Goal: Task Accomplishment & Management: Manage account settings

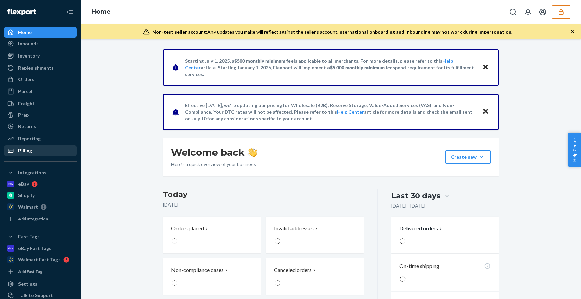
click at [39, 151] on div "Billing" at bounding box center [40, 150] width 71 height 9
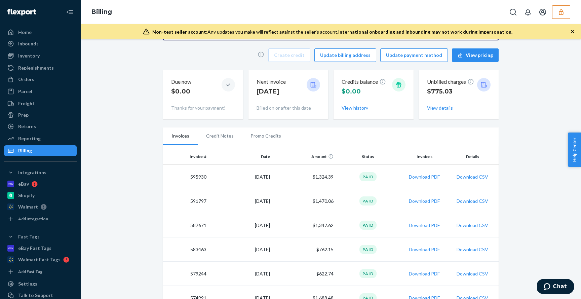
scroll to position [56, 0]
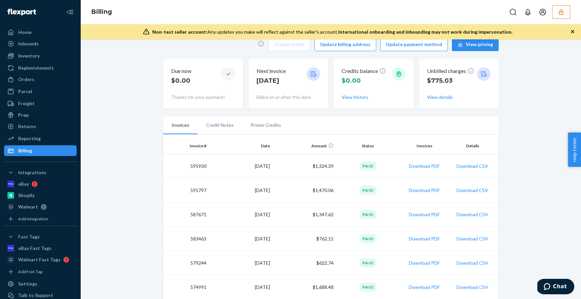
click at [219, 127] on li "Credit Notes" at bounding box center [220, 125] width 44 height 17
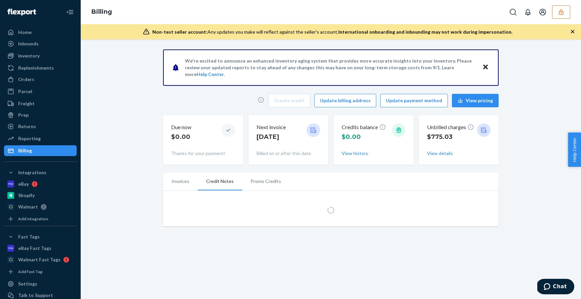
scroll to position [0, 0]
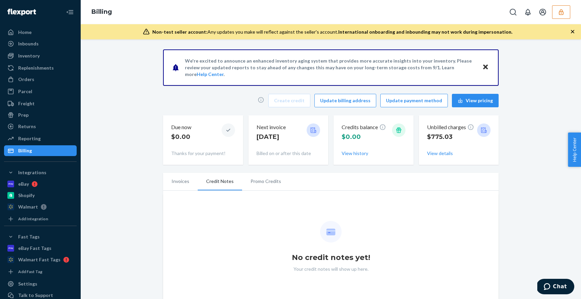
click at [261, 184] on li "Promo Credits" at bounding box center [265, 181] width 47 height 17
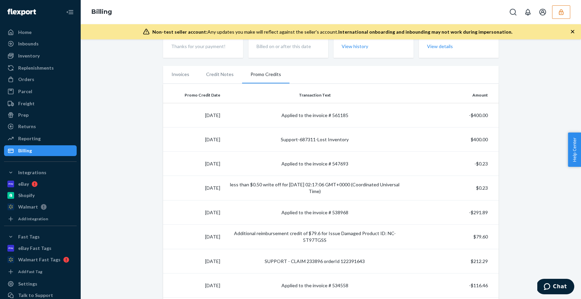
scroll to position [68, 0]
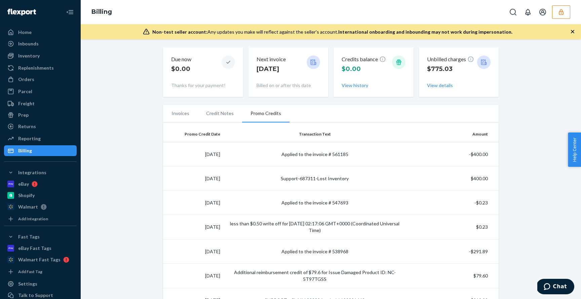
click at [178, 112] on li "Invoices" at bounding box center [180, 113] width 35 height 17
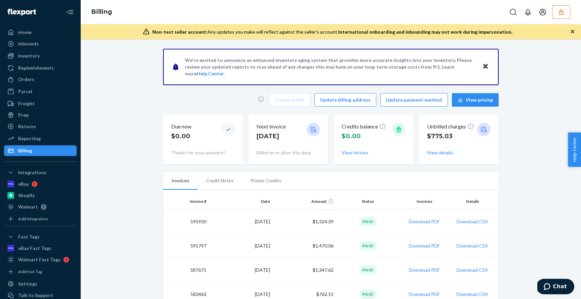
scroll to position [0, 0]
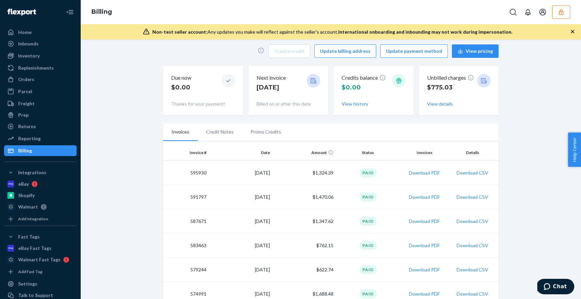
click at [211, 131] on li "Credit Notes" at bounding box center [220, 131] width 44 height 17
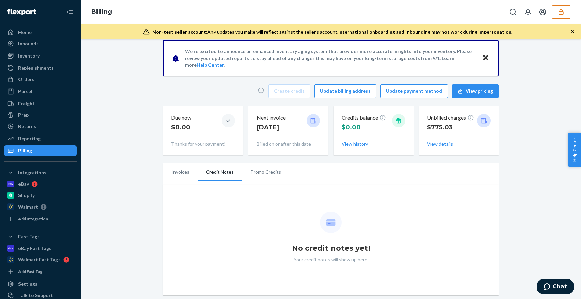
click at [253, 167] on li "Promo Credits" at bounding box center [265, 171] width 47 height 17
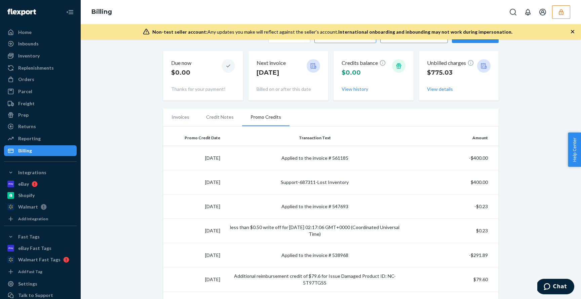
scroll to position [0, 0]
